Goal: Information Seeking & Learning: Learn about a topic

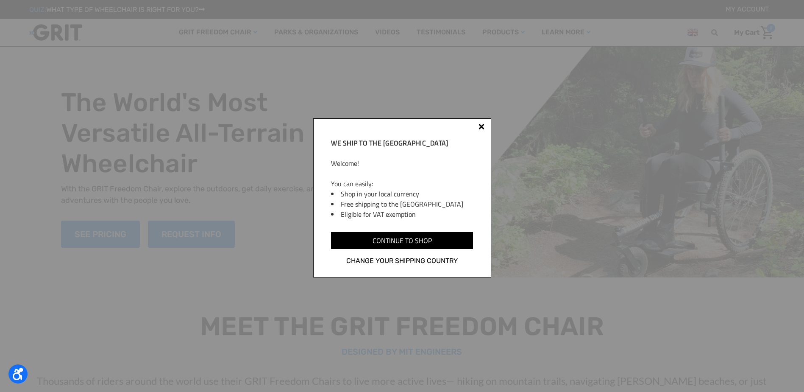
click at [481, 128] on div at bounding box center [481, 126] width 6 height 6
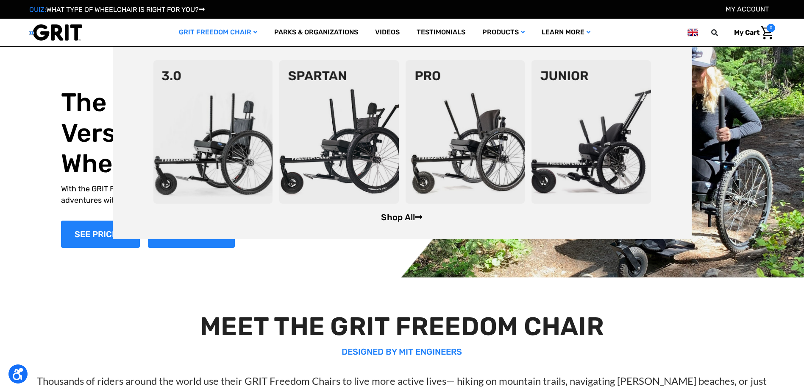
click at [402, 222] on link "Shop All" at bounding box center [402, 217] width 42 height 10
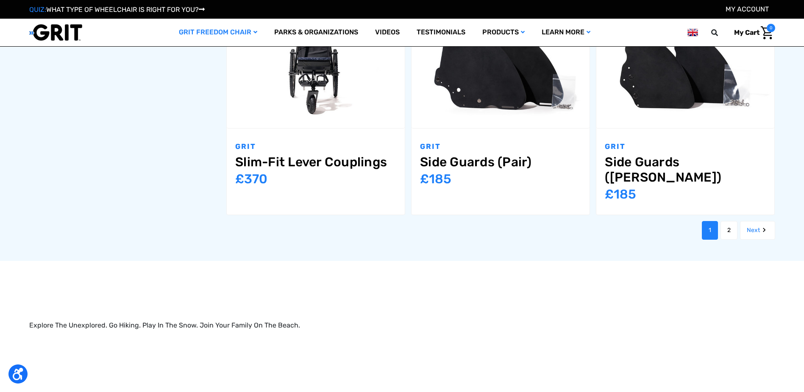
scroll to position [1102, 0]
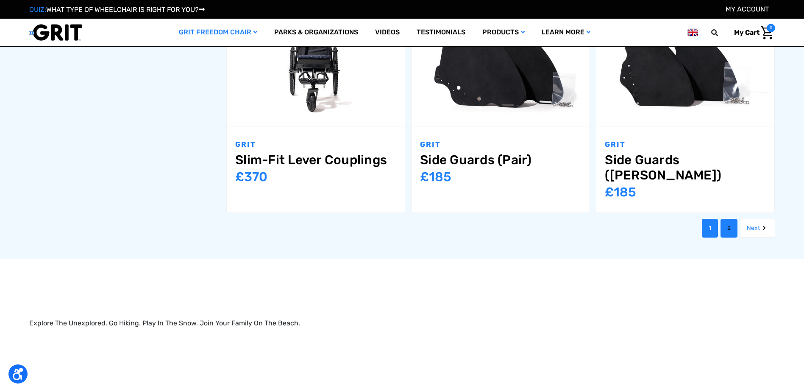
click at [732, 219] on link "2" at bounding box center [728, 228] width 17 height 19
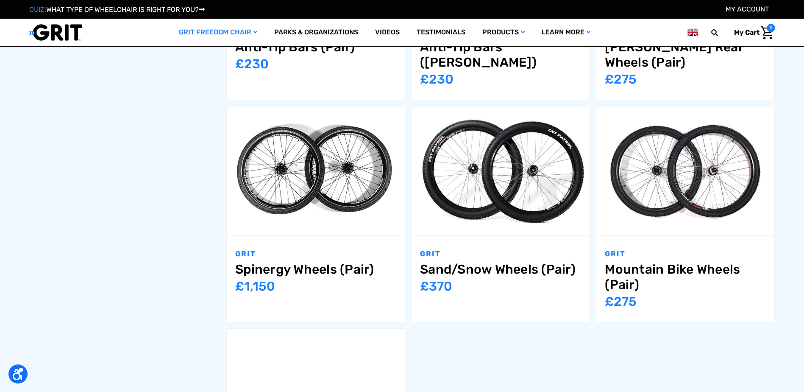
scroll to position [720, 0]
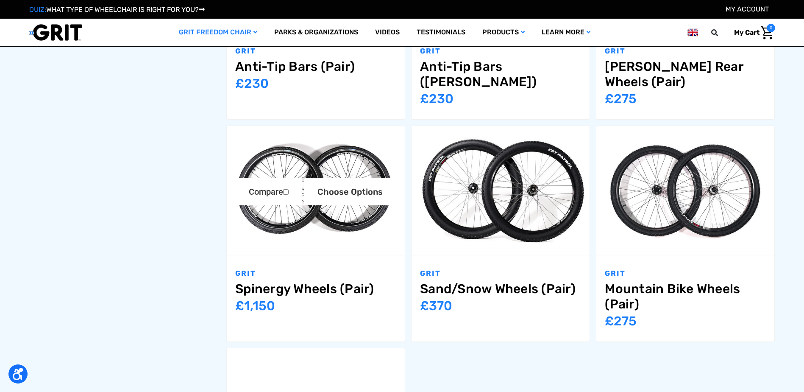
click at [330, 231] on img "Spinergy Wheels (Pair),$1,200.00\a" at bounding box center [316, 190] width 178 height 119
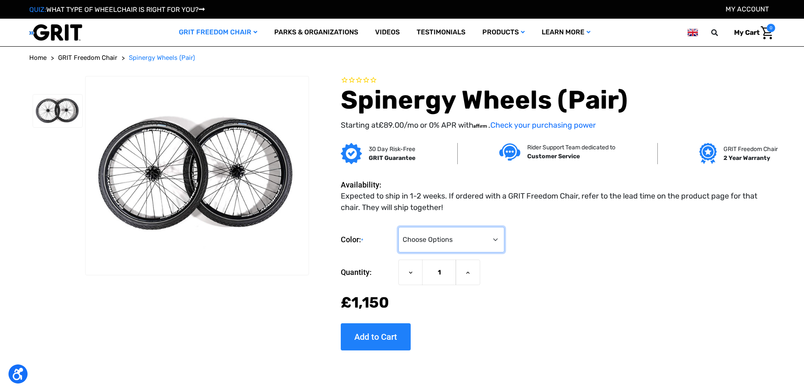
click at [410, 240] on select "Choose Options Black Blue Green Orange Pink Purple Red White Yellow" at bounding box center [451, 239] width 106 height 25
click at [413, 240] on select "Choose Options Black Blue Green Orange Pink Purple Red White Yellow" at bounding box center [451, 239] width 106 height 25
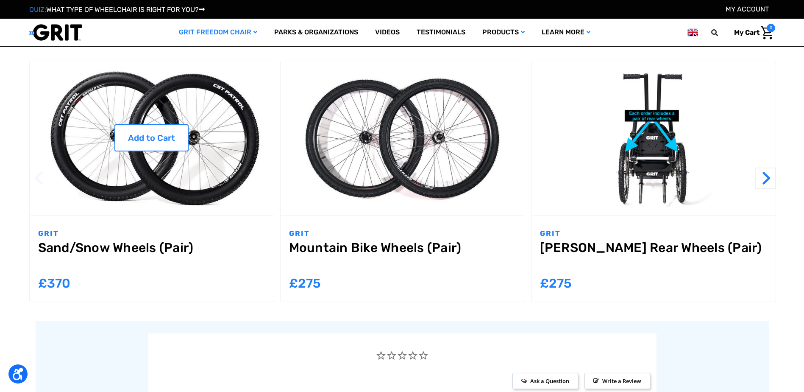
scroll to position [678, 0]
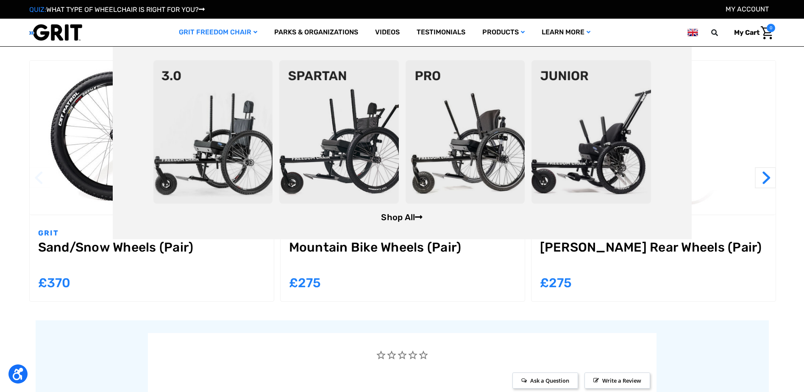
click at [389, 217] on link "Shop All" at bounding box center [402, 217] width 42 height 10
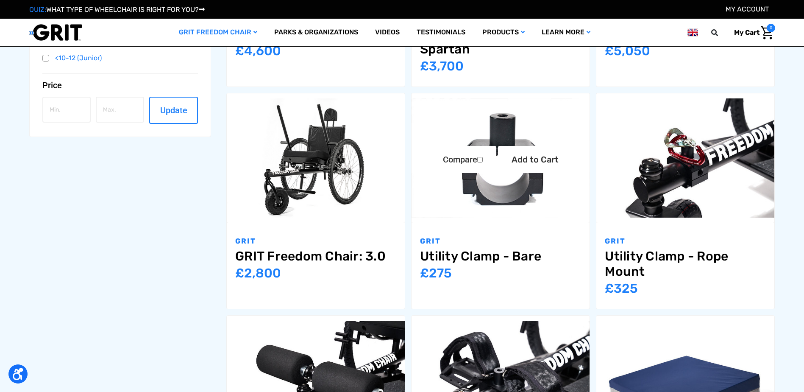
click at [430, 253] on link "Utility Clamp - Bare" at bounding box center [500, 255] width 161 height 15
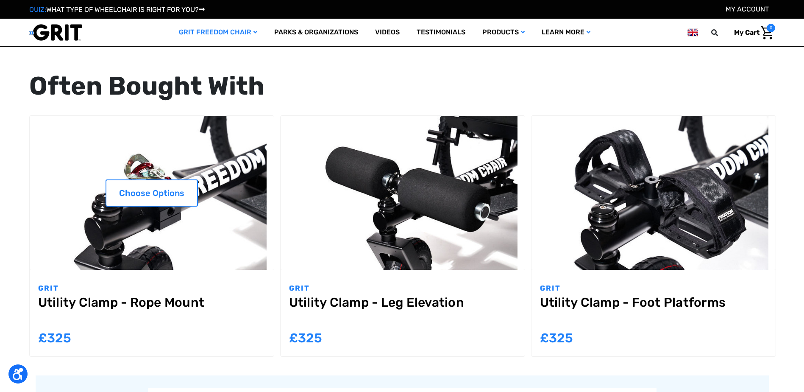
scroll to position [678, 0]
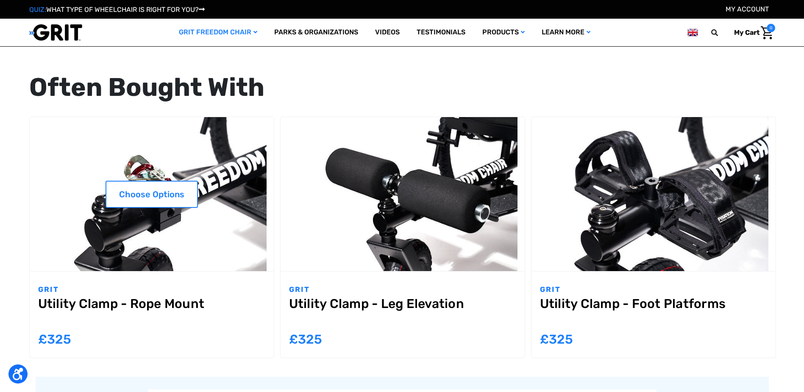
click at [153, 227] on img "Utility Clamp - Rope Mount,$349.00\a" at bounding box center [152, 194] width 244 height 154
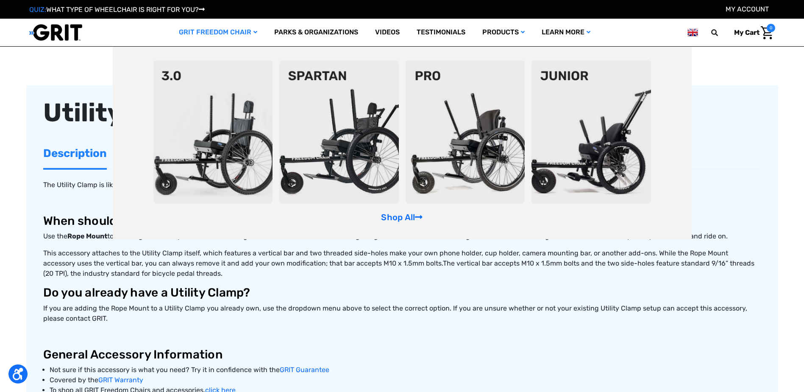
scroll to position [170, 0]
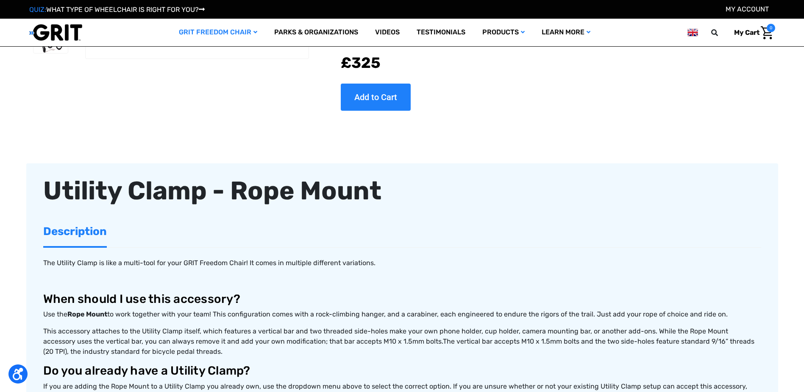
click at [211, 347] on p "This accessory attaches to the Utility Clamp itself, which features a vertical …" at bounding box center [402, 341] width 718 height 31
